Goal: Task Accomplishment & Management: Manage account settings

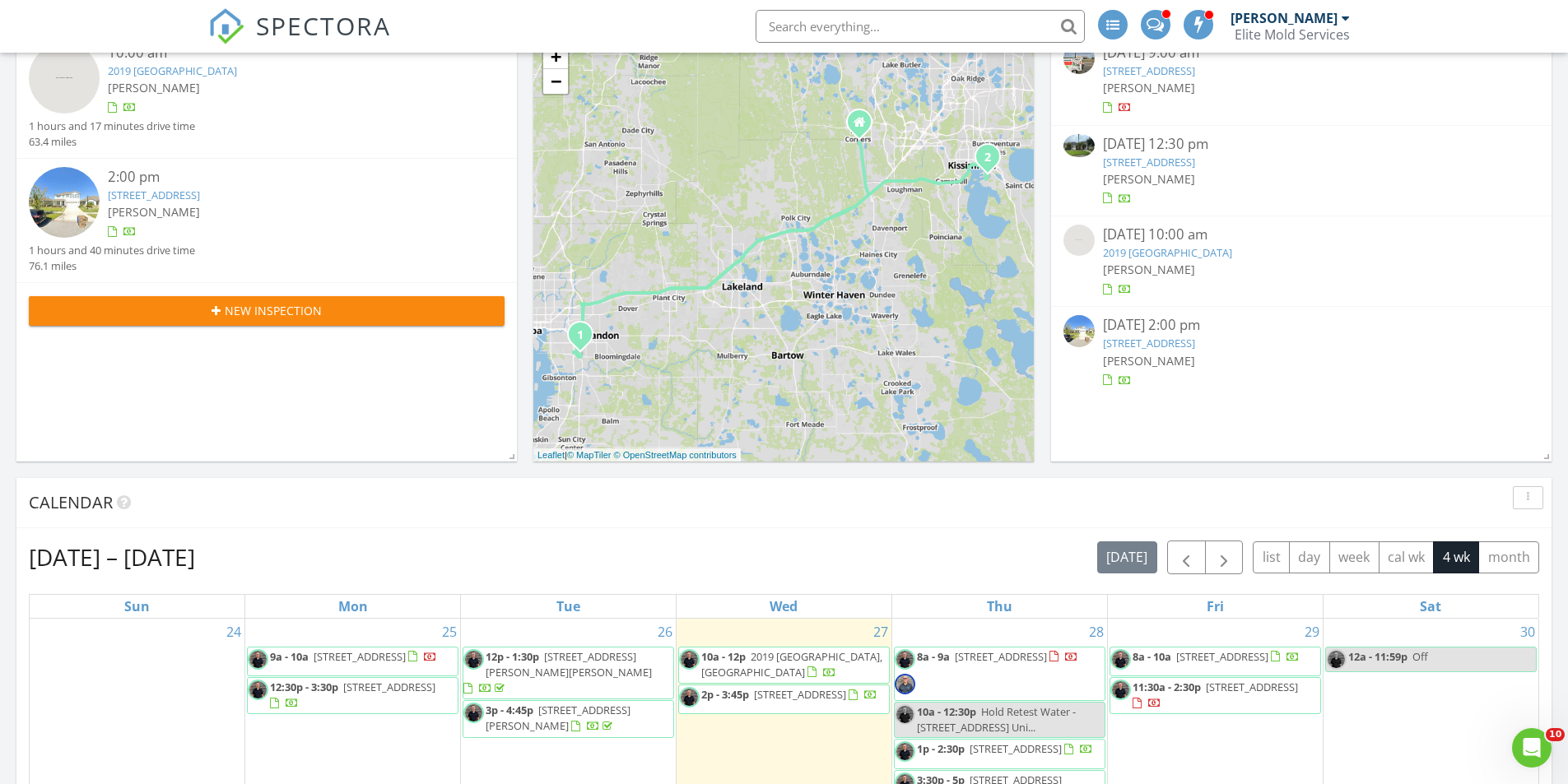
scroll to position [329, 0]
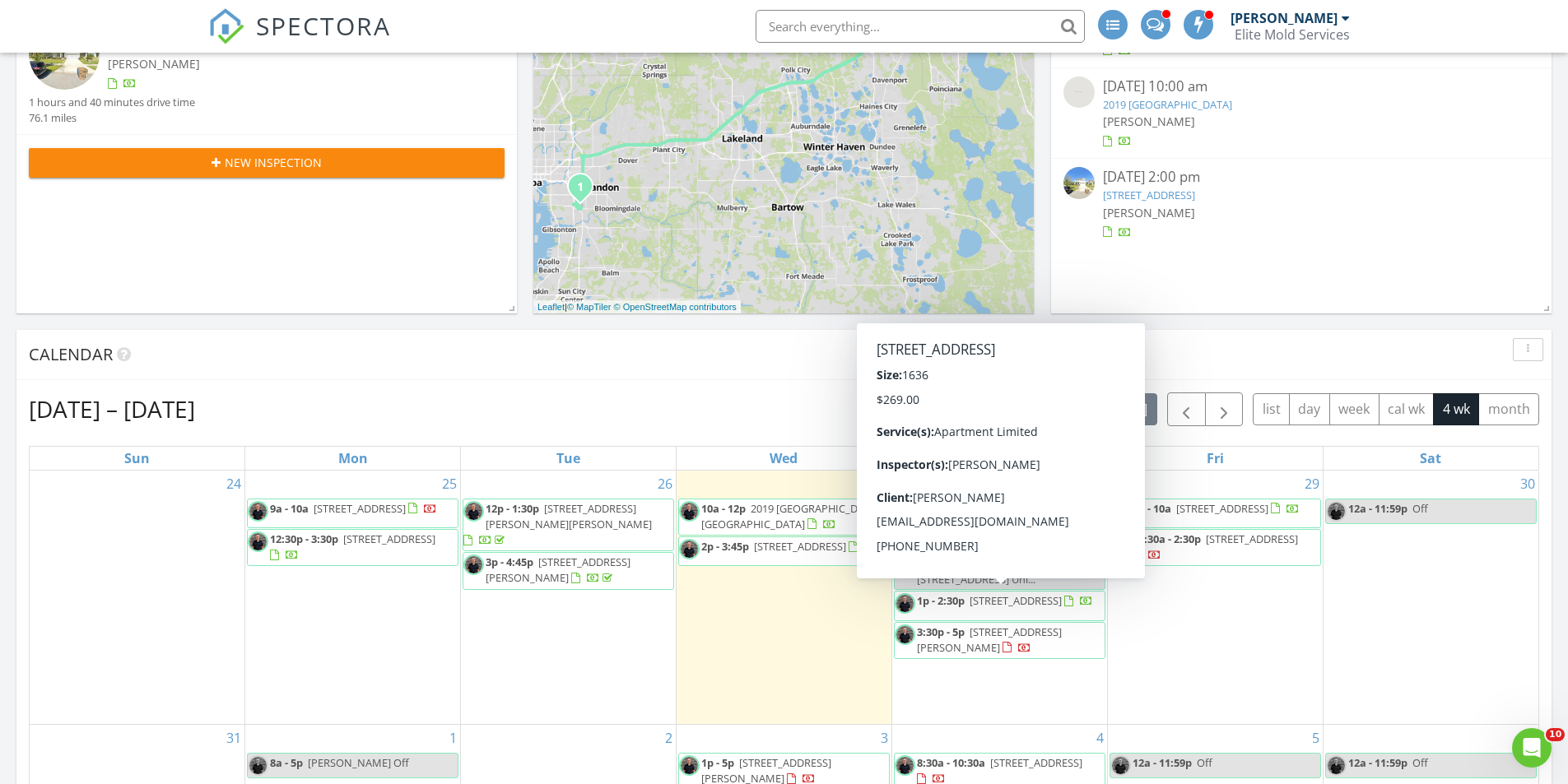
click at [980, 608] on span "1350 Centre Ct Ridge Dr Unit 304, Kissimmee 34747" at bounding box center [1015, 601] width 92 height 15
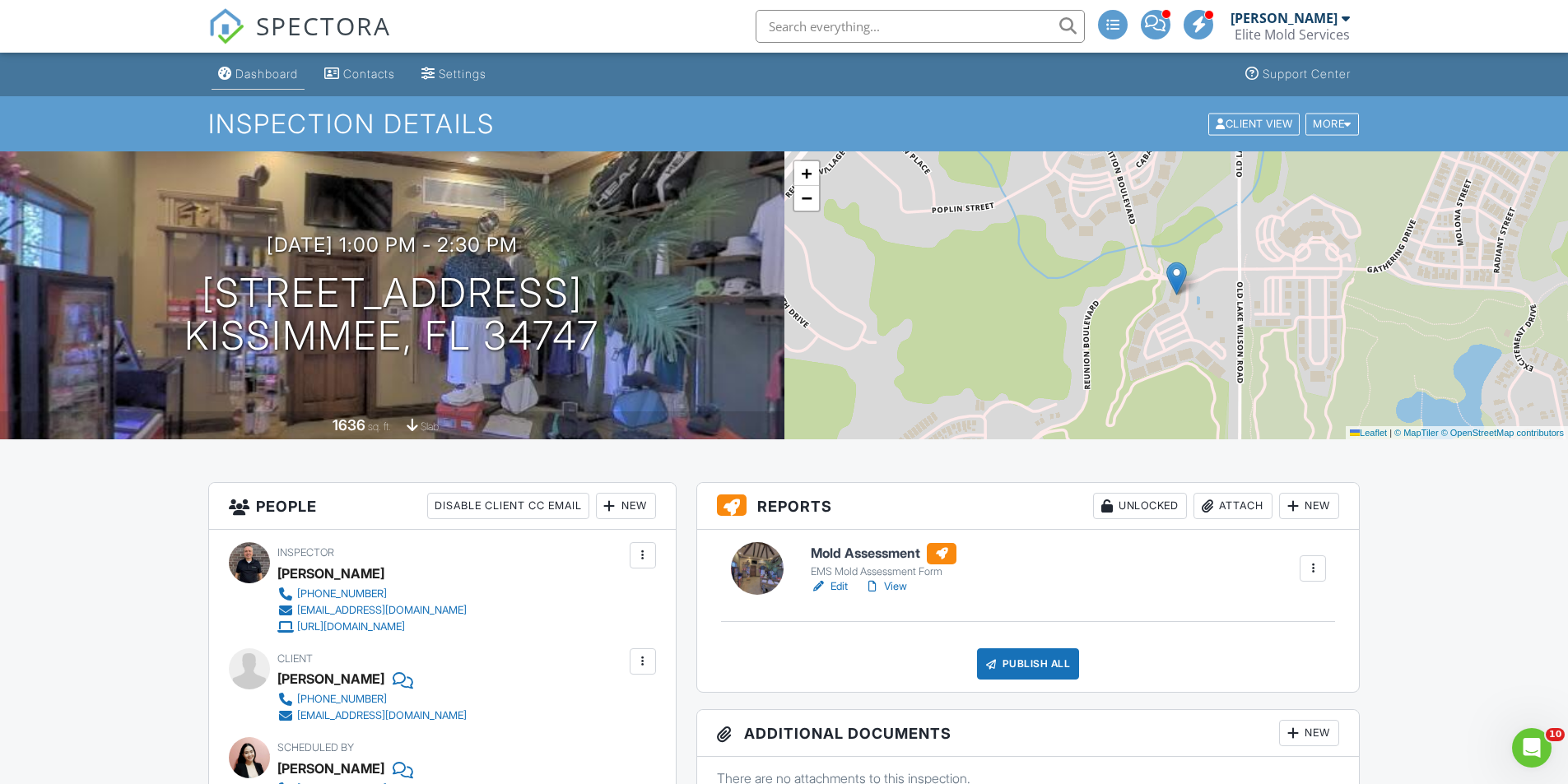
click at [269, 75] on div "Dashboard" at bounding box center [266, 74] width 62 height 14
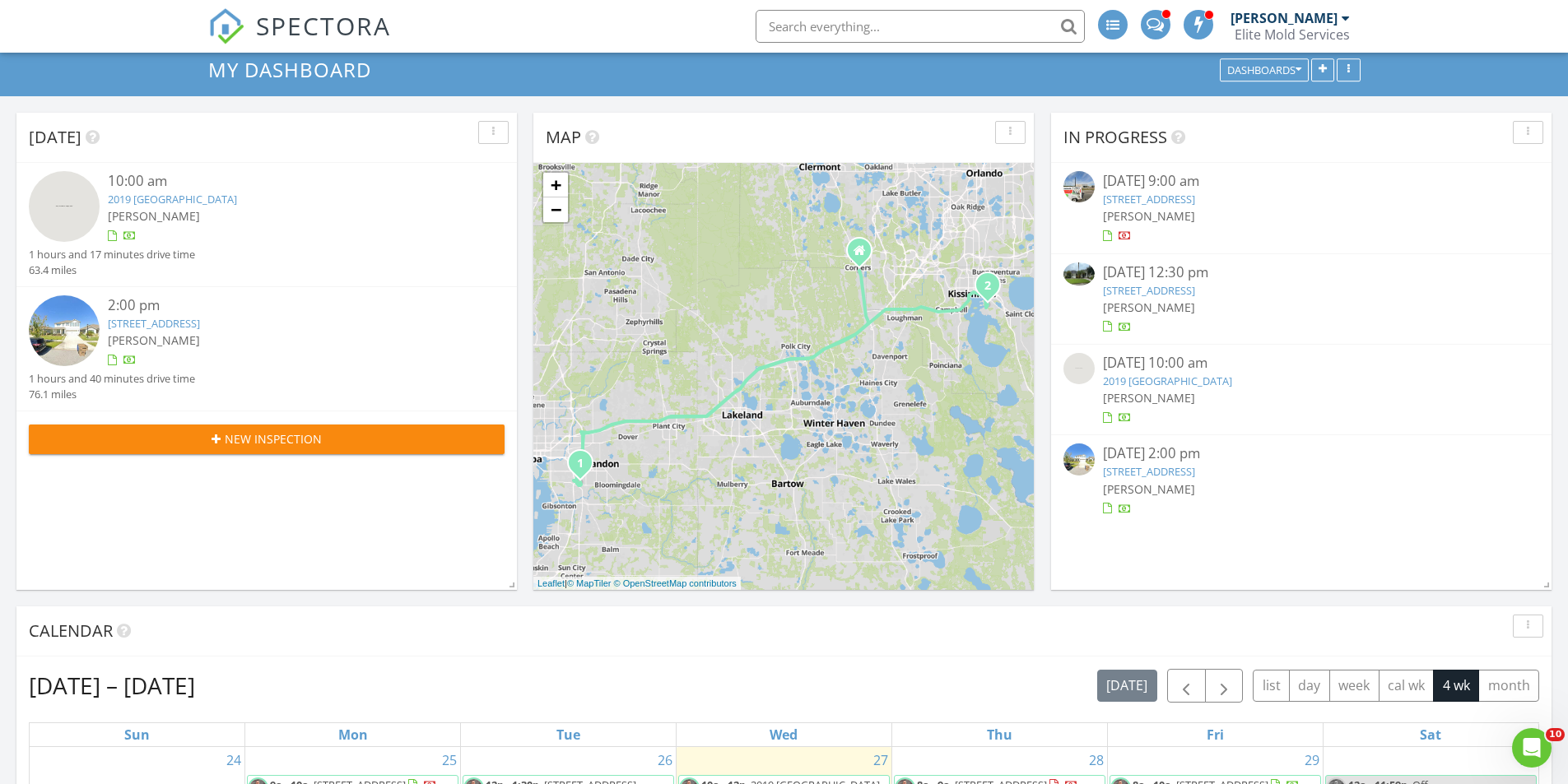
scroll to position [494, 0]
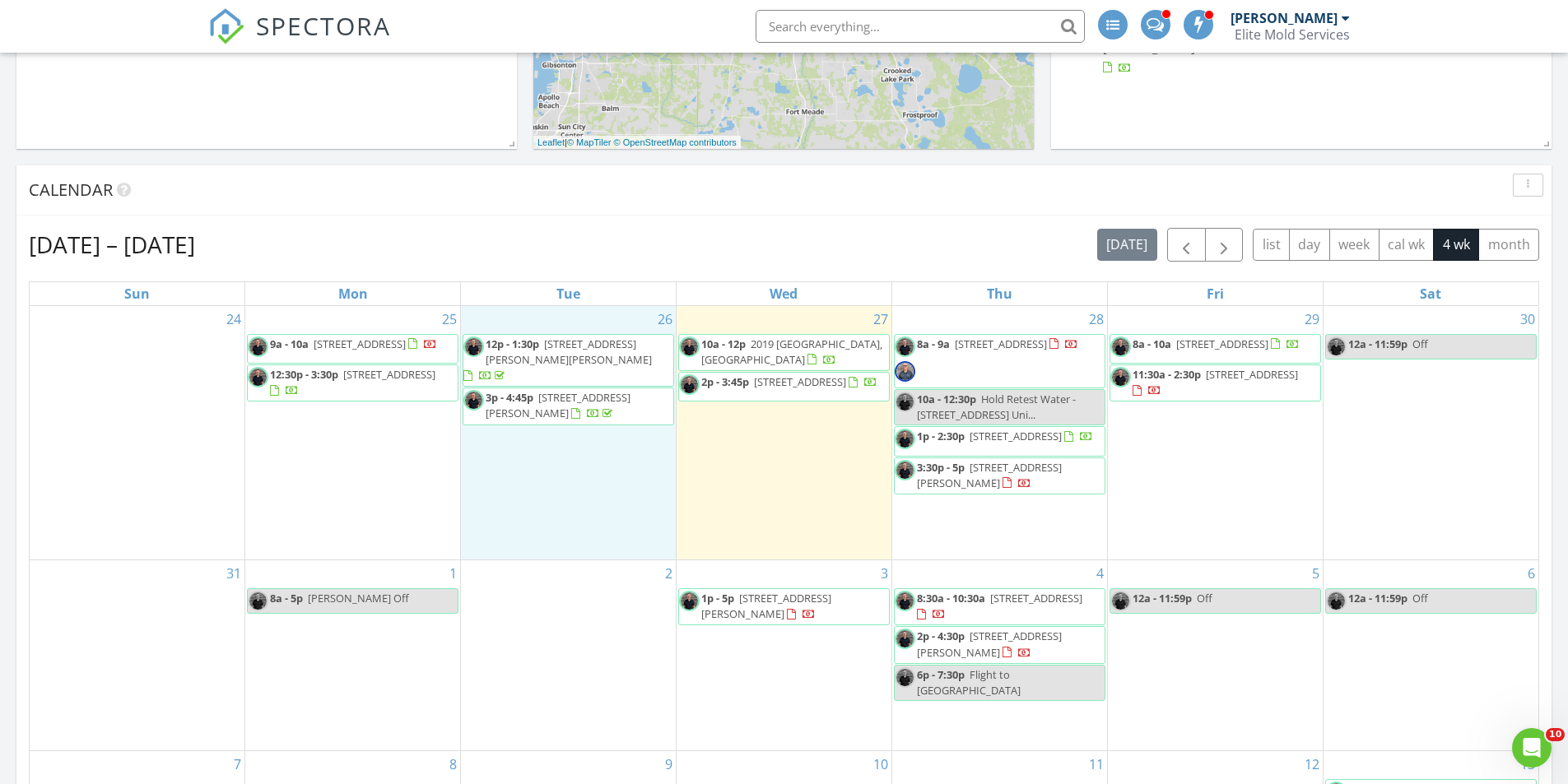
click at [585, 543] on div "26 12p - 1:30p 13748 Hartle Groves Pl 110, Clermont 34711 3p - 4:45p 315 E Livi…" at bounding box center [568, 433] width 215 height 253
click at [1049, 412] on span "Hold Retest Water - 1350 Centre Ct Ridge Dr Uni..." at bounding box center [996, 406] width 159 height 31
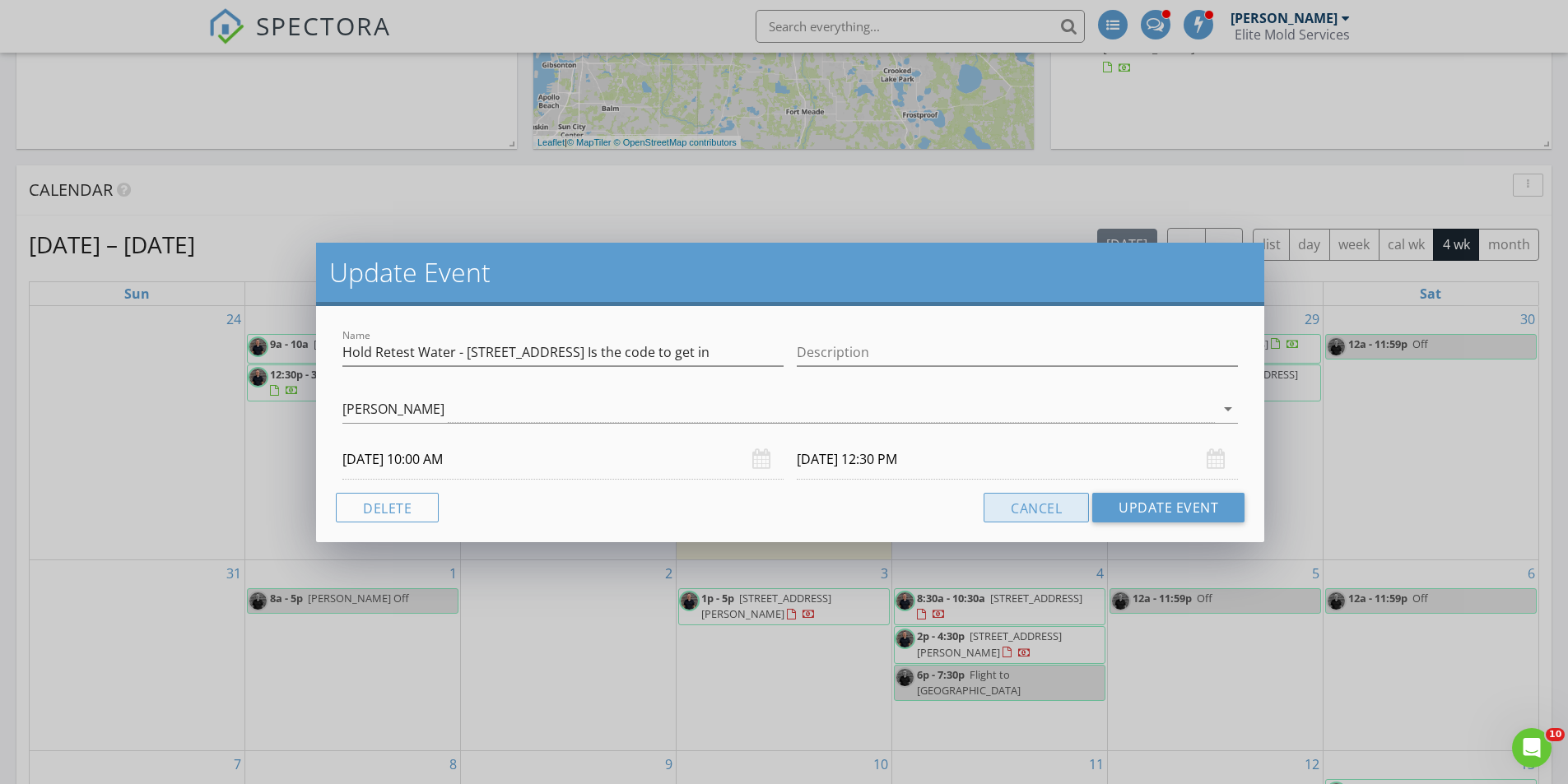
click at [1013, 503] on button "Cancel" at bounding box center [1035, 508] width 106 height 30
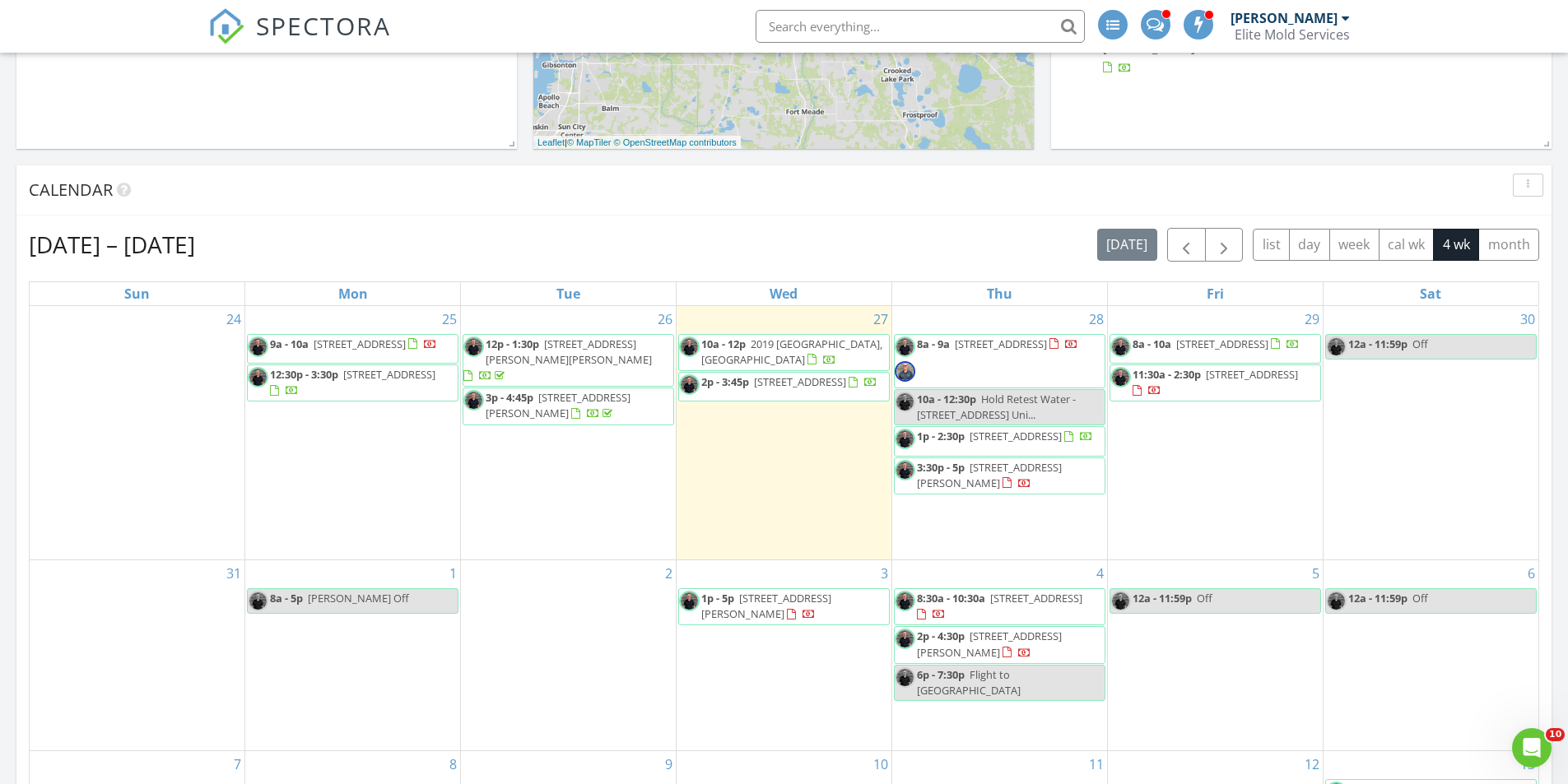
click at [987, 546] on div "28 8a - 9a 8836 DUNES COURT UNIT 13-106 UNIT 13-106, Kissimmee 34747 10a - 12:3…" at bounding box center [1000, 433] width 215 height 253
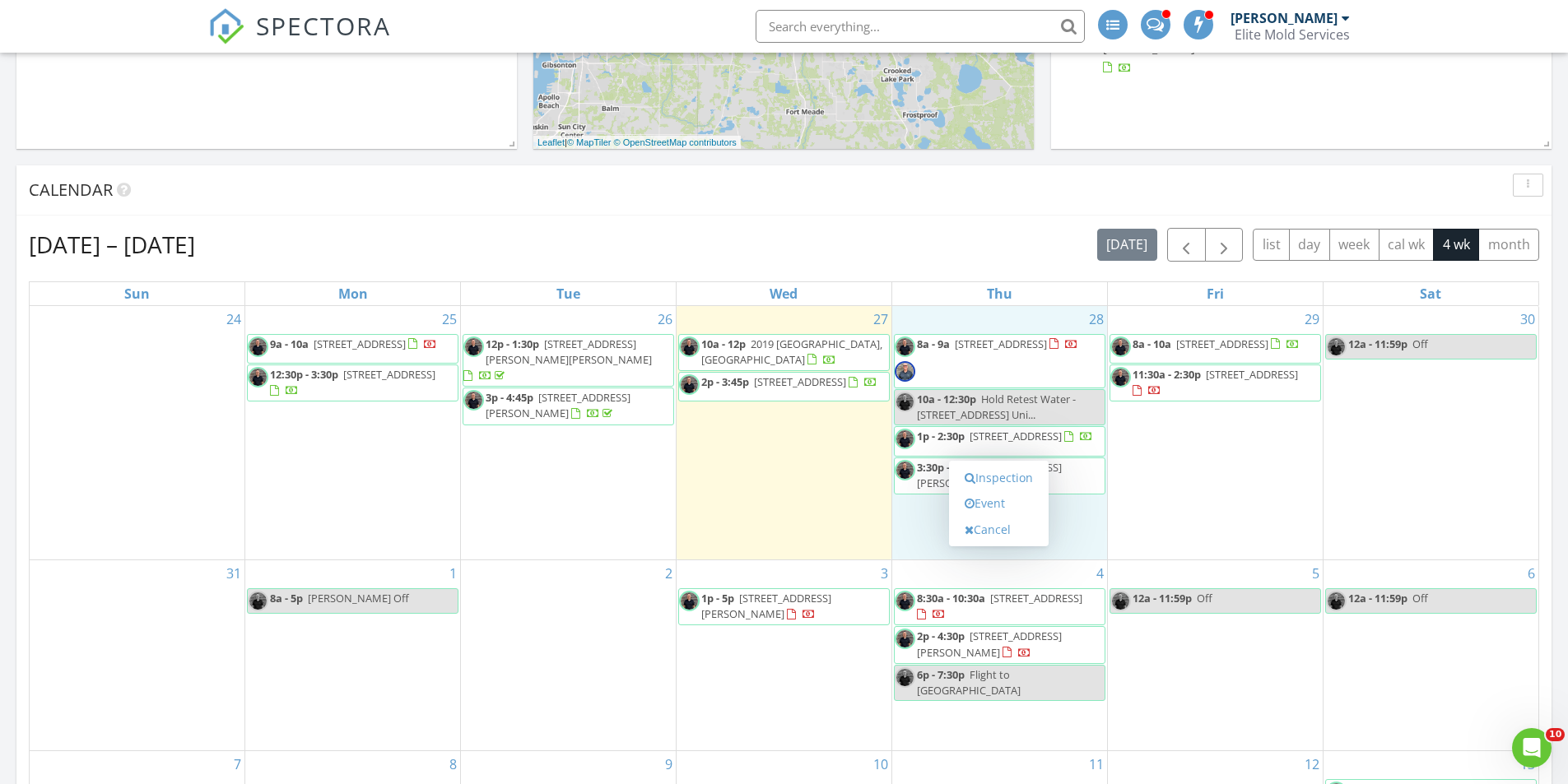
click at [1178, 514] on div "29 8a - 10a 120 Fernwood Street, Orlando 32806 11:30a - 2:30p 8181 Topsail Pl, …" at bounding box center [1215, 433] width 215 height 253
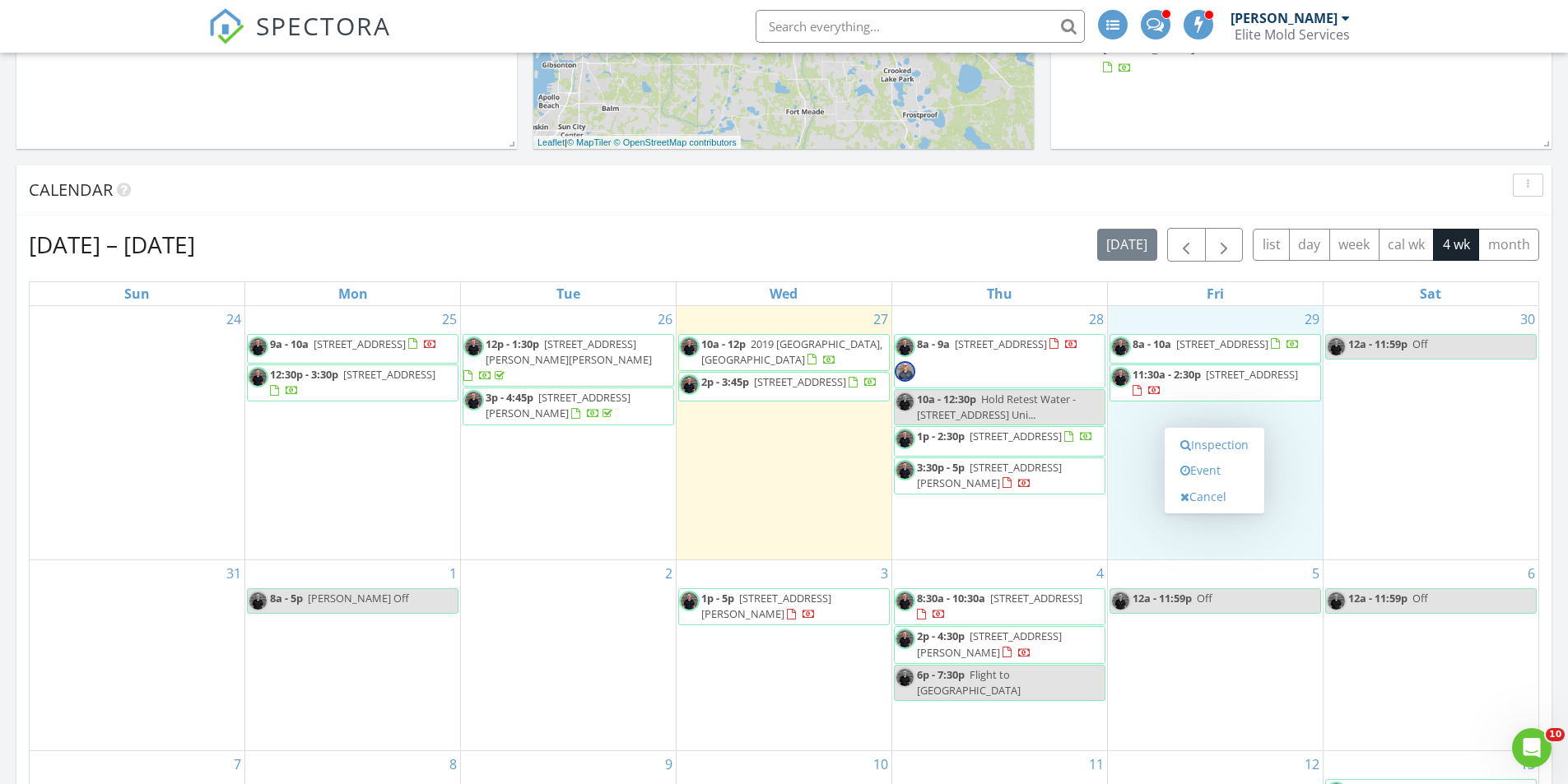
click at [1382, 503] on div "30 12a - 11:59p Off" at bounding box center [1431, 433] width 215 height 253
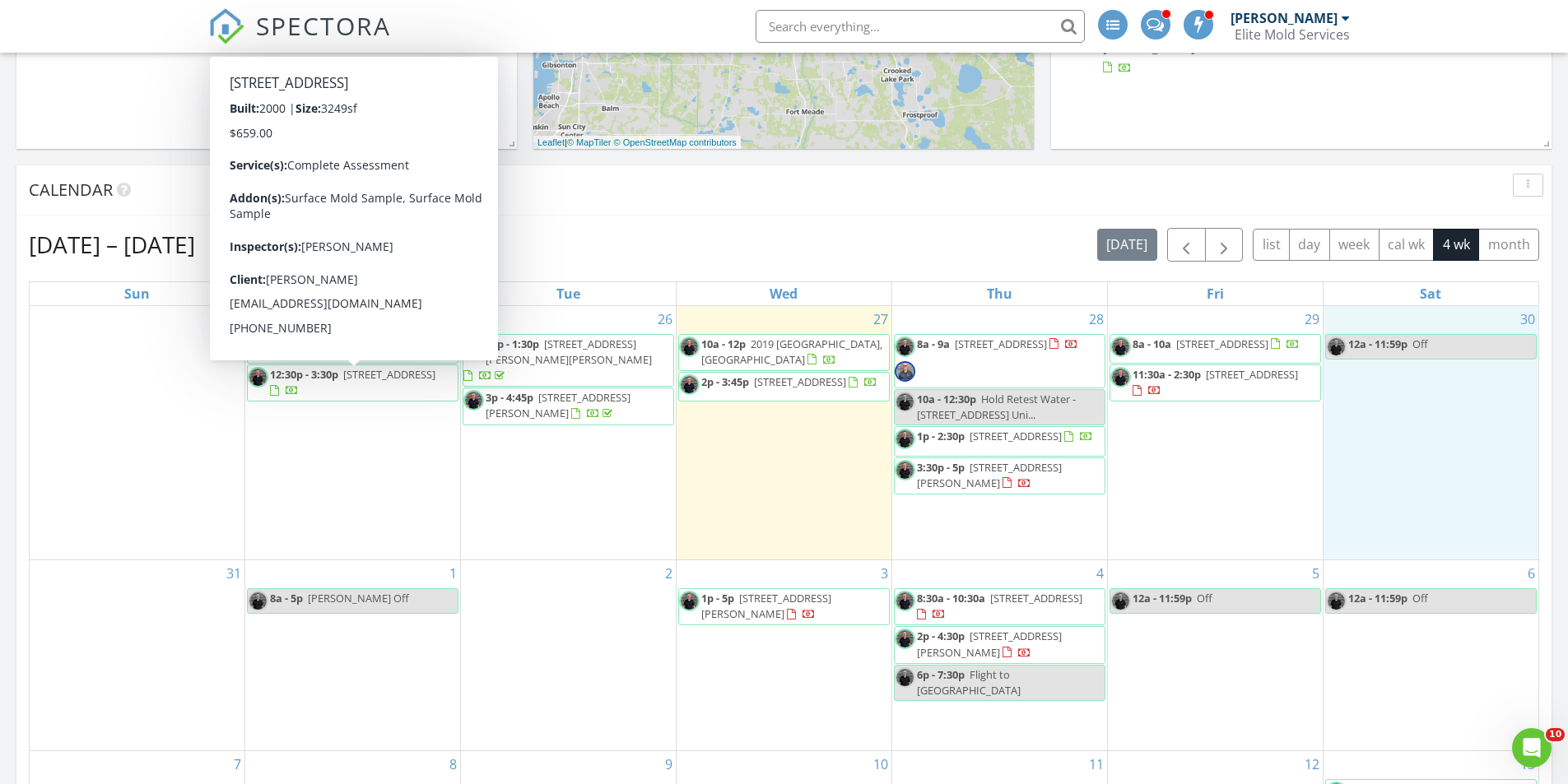
click at [343, 382] on span "15738 Berea Dr, Odessa 33556" at bounding box center [389, 374] width 92 height 15
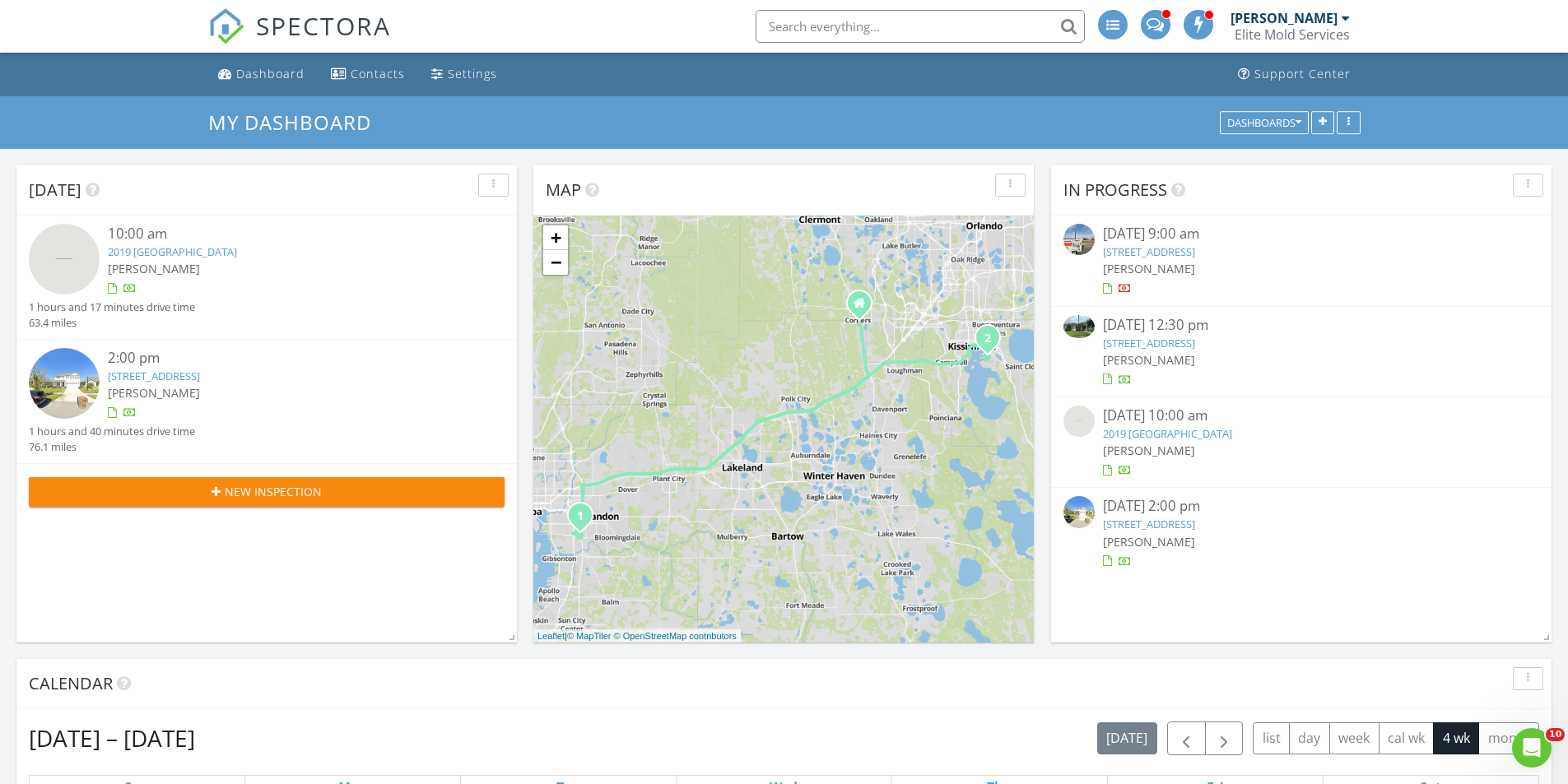
click at [1195, 346] on link "15738 Berea Dr, Odessa, FL 33556" at bounding box center [1148, 343] width 92 height 15
click at [1157, 344] on link "15738 Berea Dr, Odessa, FL 33556" at bounding box center [1148, 343] width 92 height 15
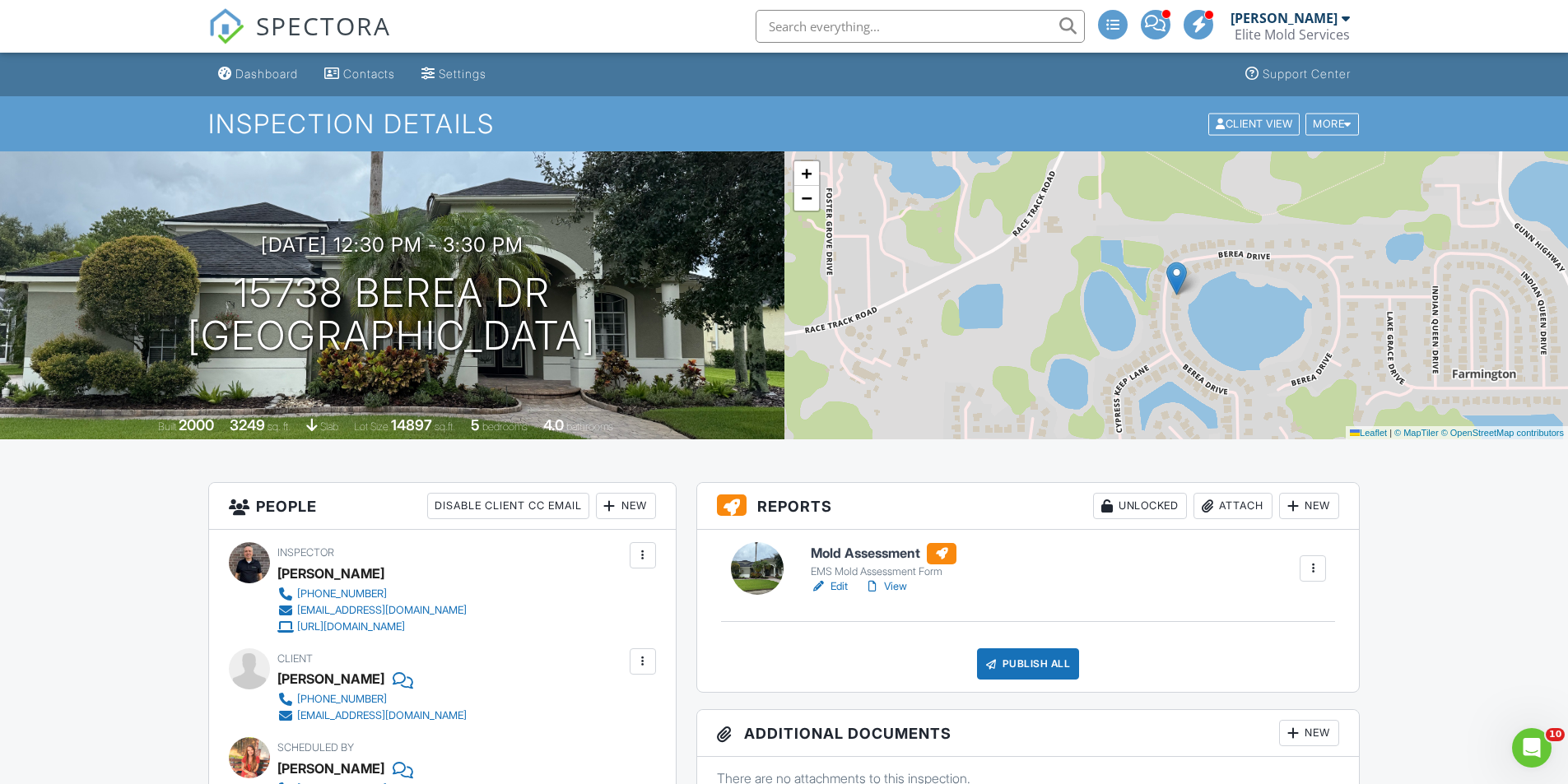
click at [900, 588] on link "View" at bounding box center [885, 587] width 42 height 17
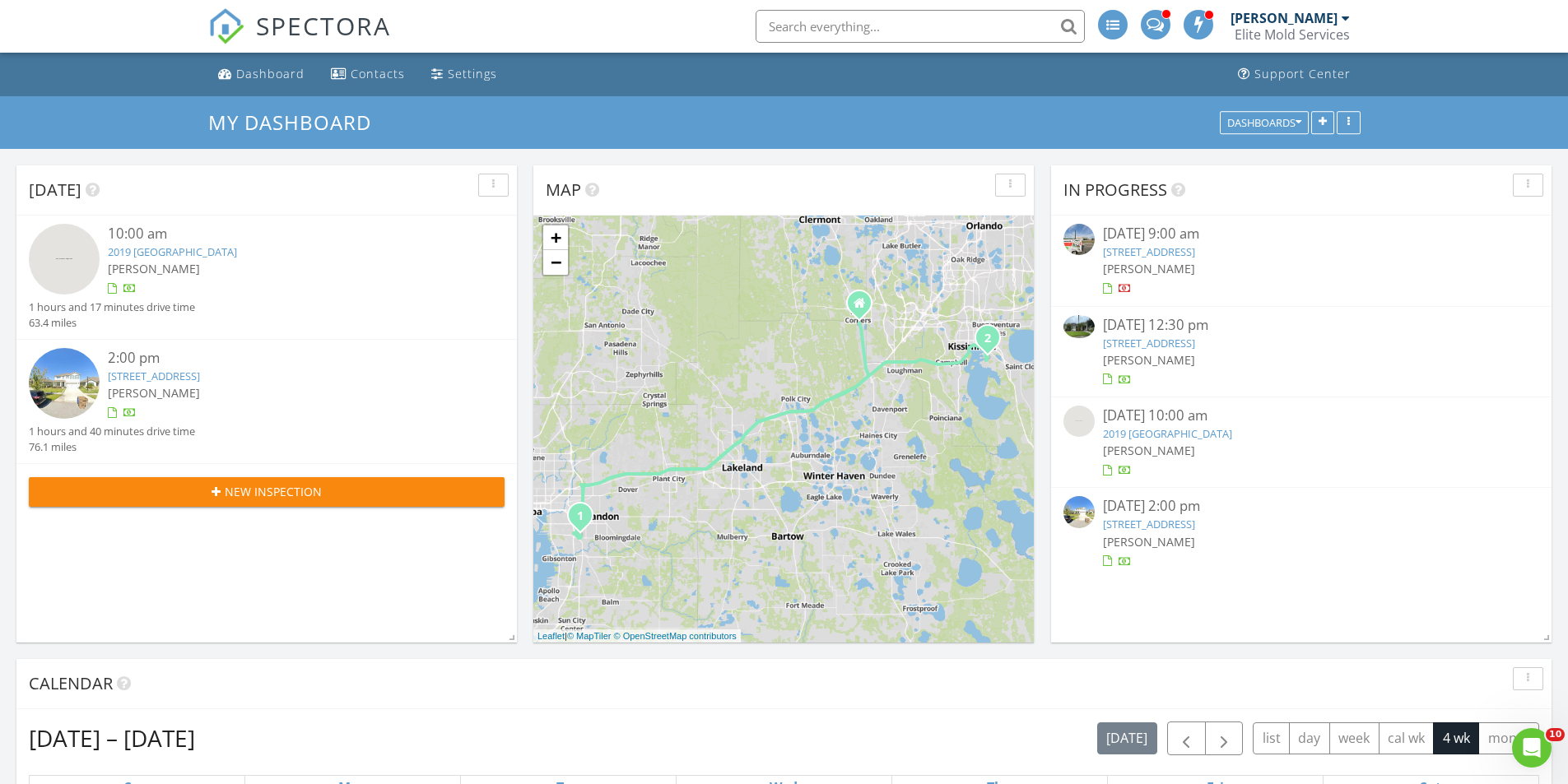
click at [1195, 345] on link "15738 Berea Dr, Odessa, FL 33556" at bounding box center [1148, 343] width 92 height 15
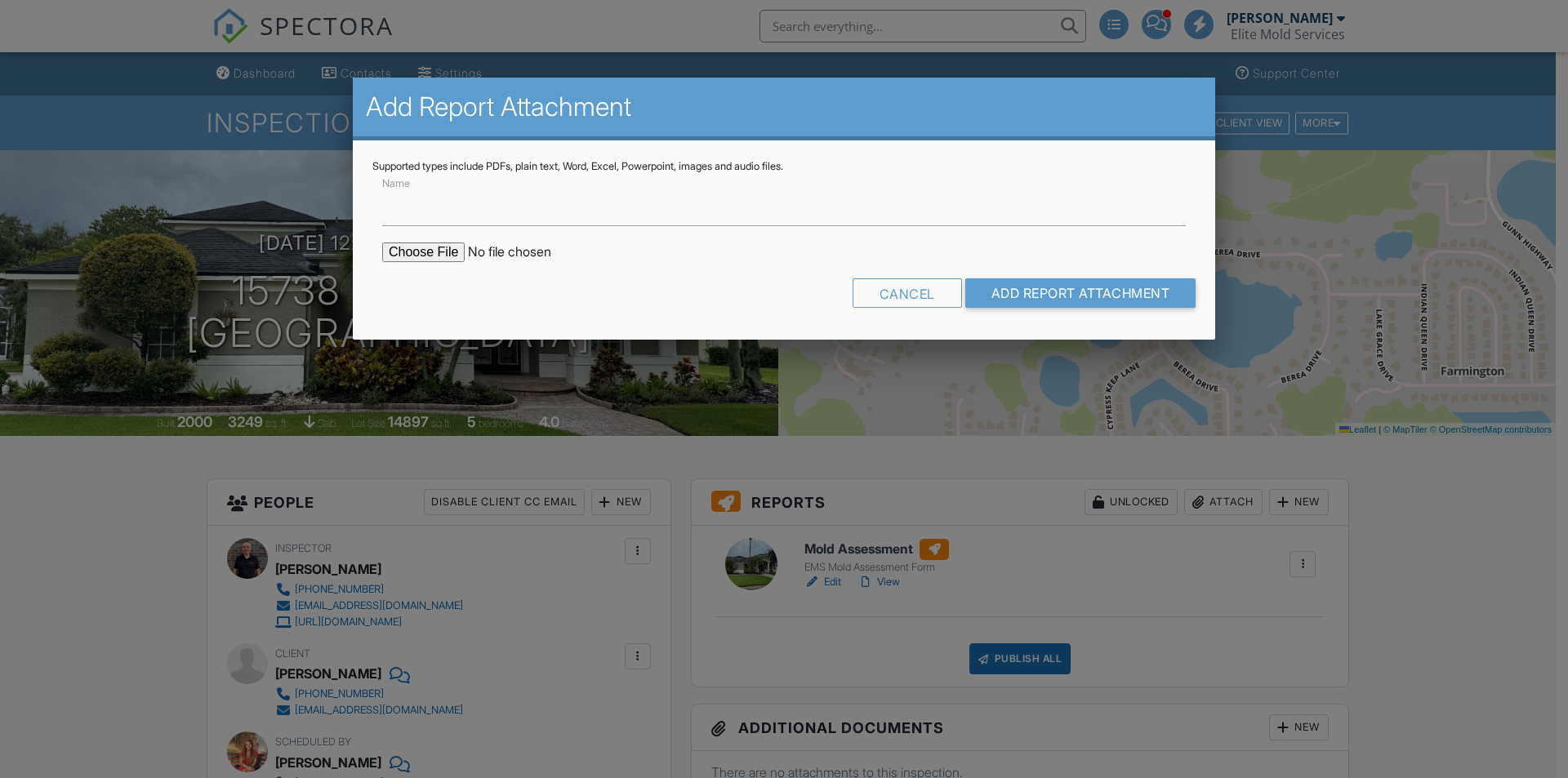
click at [409, 254] on input "file" at bounding box center [521, 252] width 278 height 20
type input "C:\fakepath\Contractor & Supplies Referrals.pdf"
click at [1010, 294] on input "Add Report Attachment" at bounding box center [1081, 294] width 231 height 29
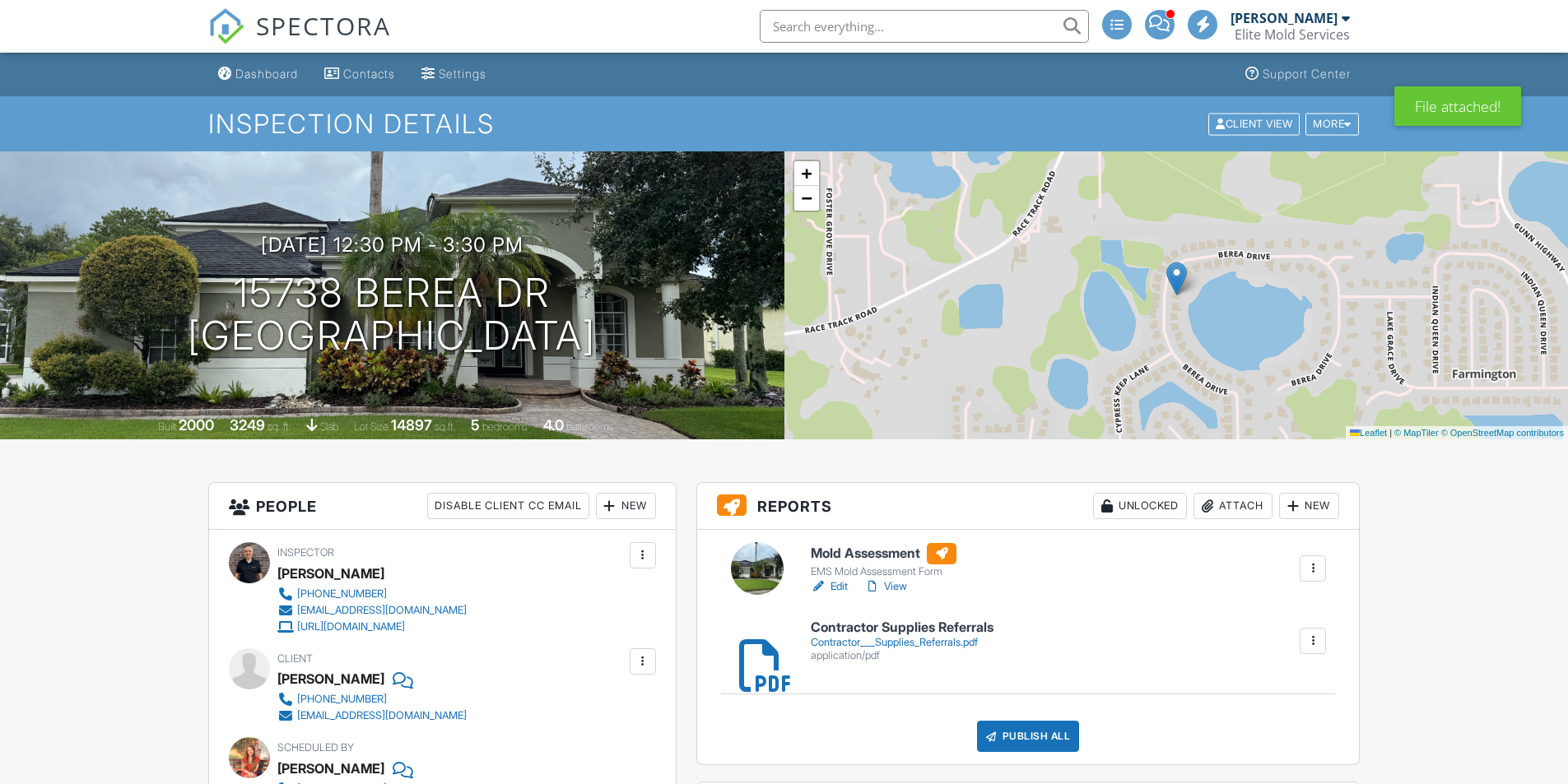
click at [1232, 505] on div "Attach" at bounding box center [1233, 506] width 79 height 27
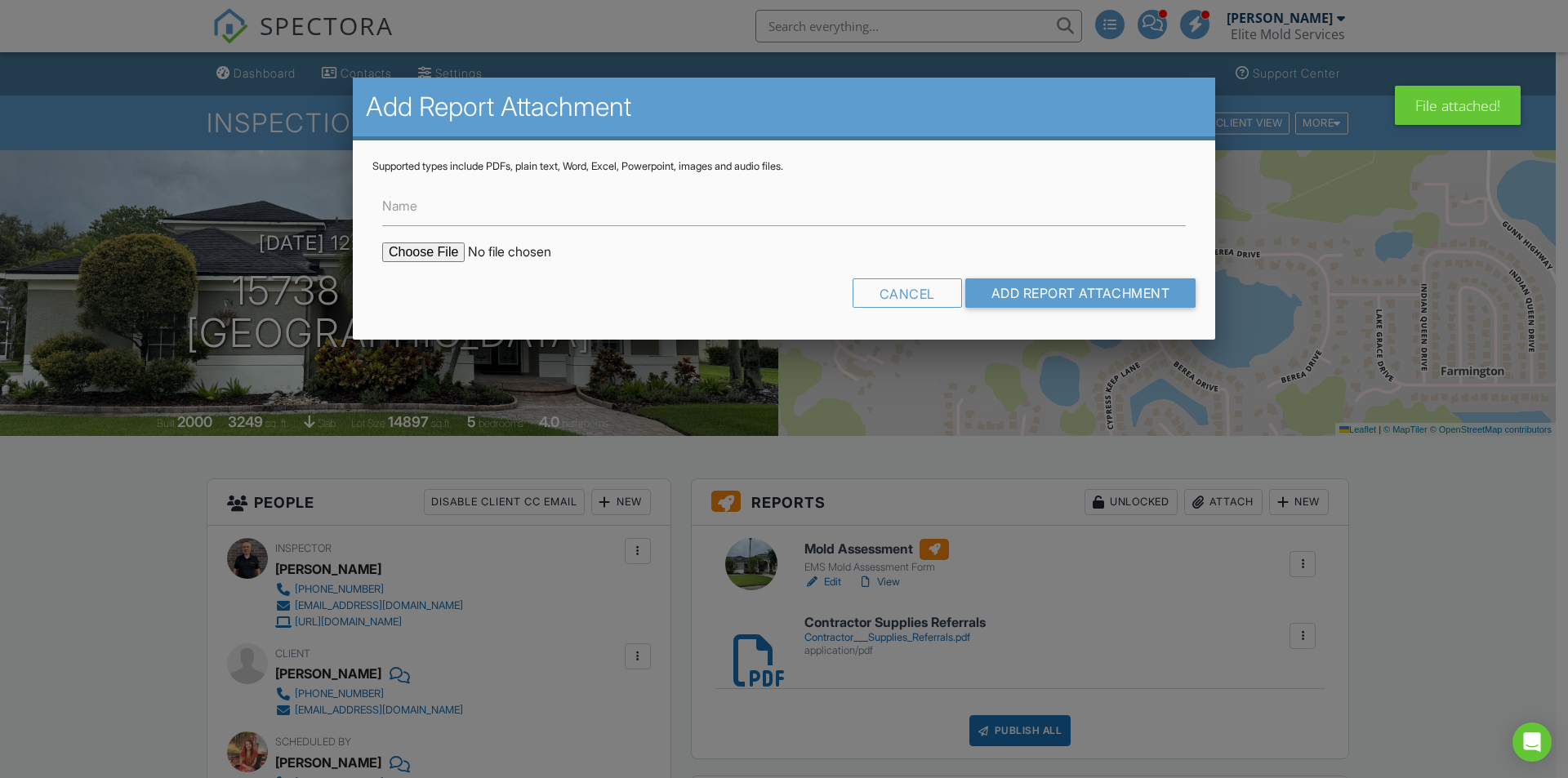
click at [415, 252] on input "file" at bounding box center [521, 252] width 278 height 20
type input "C:\fakepath\Project-4202362_15738 Berea Dr, Odessa, FL 33556.pdf"
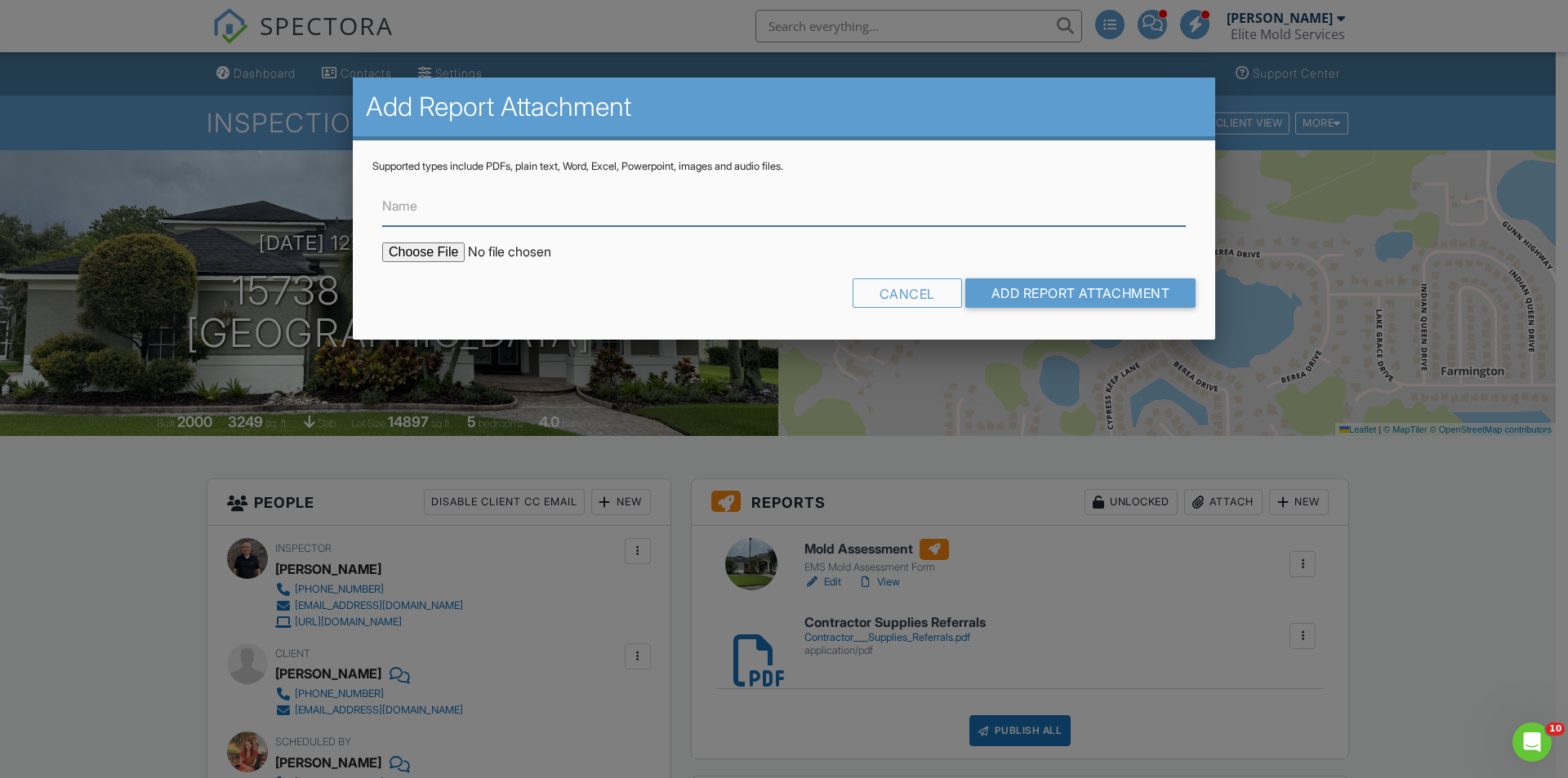
click at [547, 222] on input "Name" at bounding box center [784, 206] width 803 height 40
type input "Mold Lab"
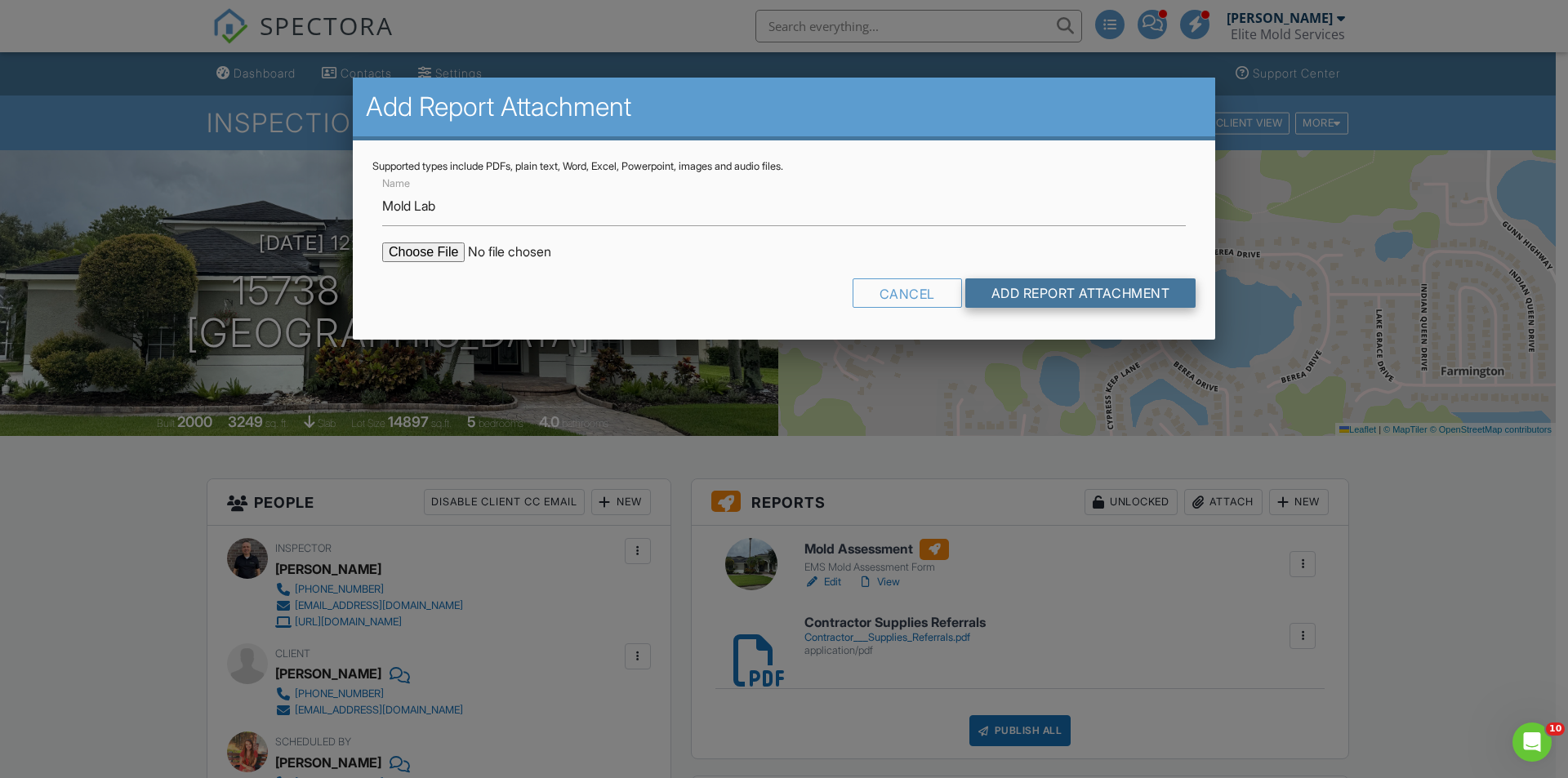
click at [1083, 290] on input "Add Report Attachment" at bounding box center [1081, 294] width 231 height 29
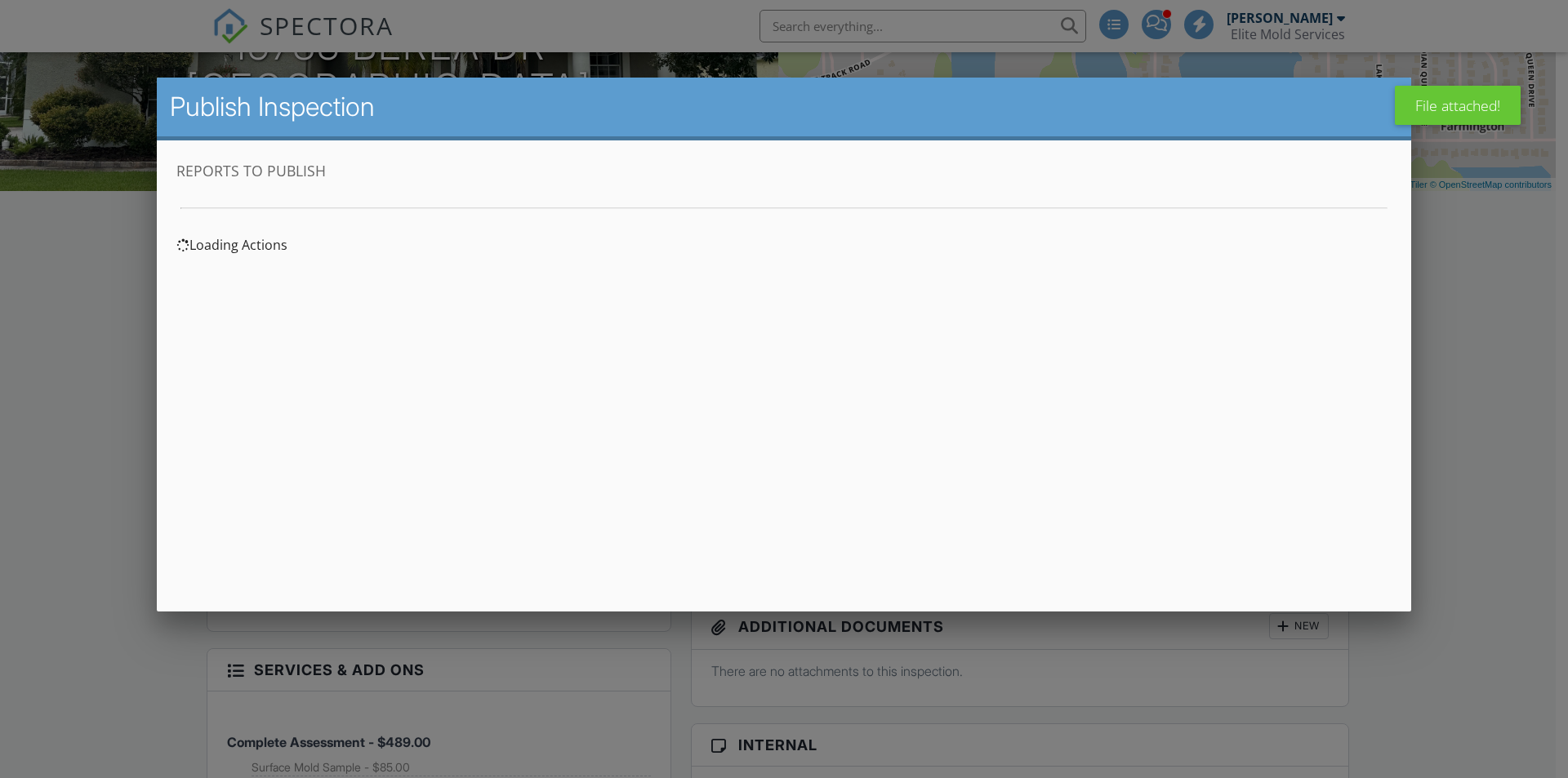
scroll to position [245, 0]
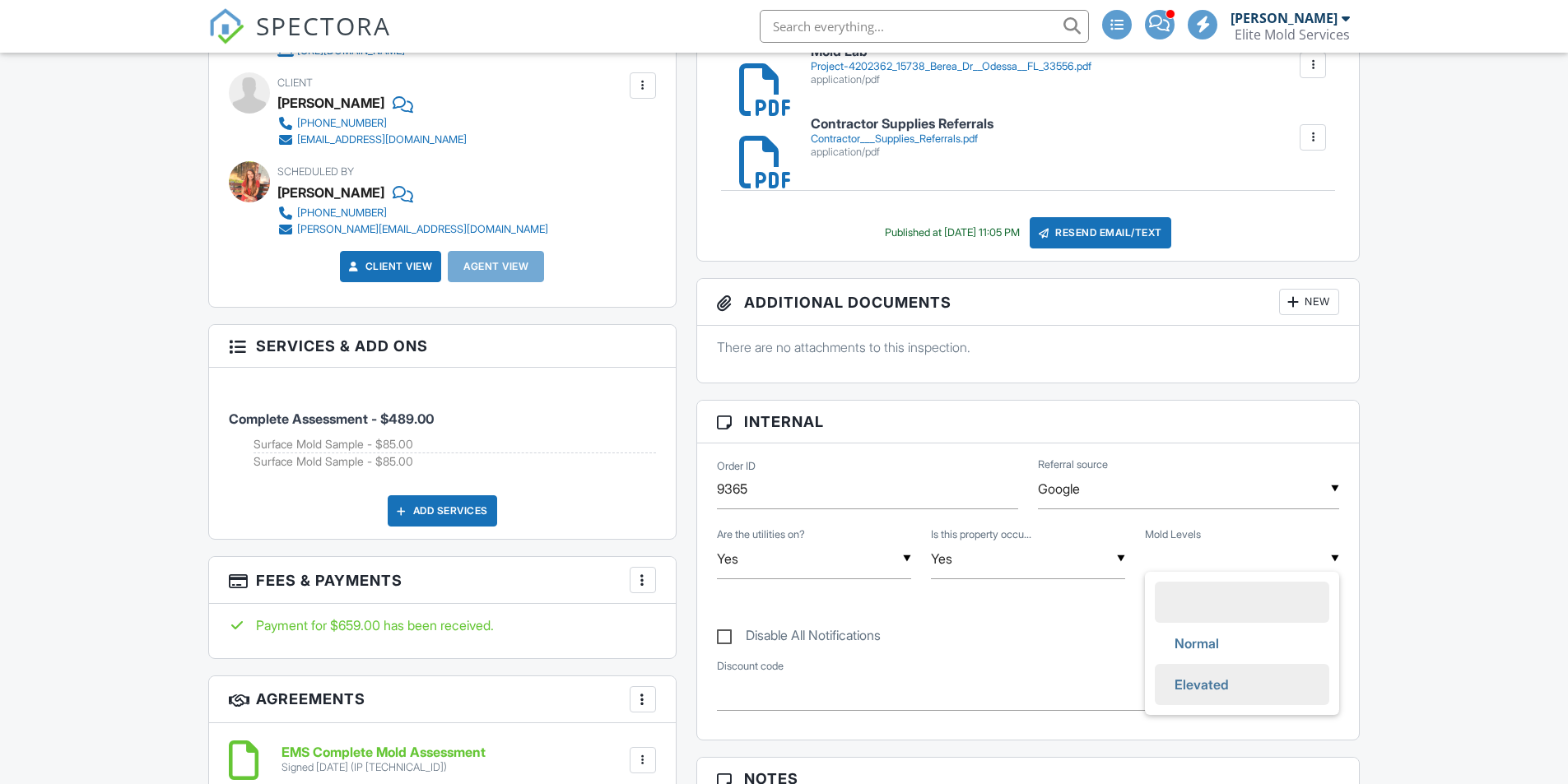
scroll to position [576, 0]
